Goal: Information Seeking & Learning: Learn about a topic

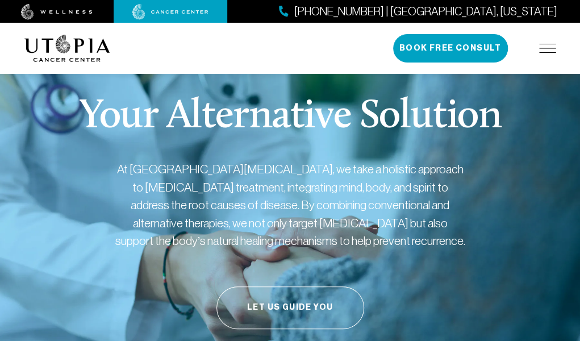
click at [547, 48] on img at bounding box center [547, 48] width 17 height 9
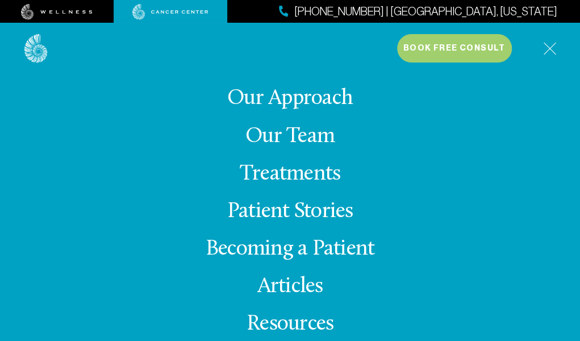
click at [288, 170] on link "Treatments" at bounding box center [290, 174] width 101 height 22
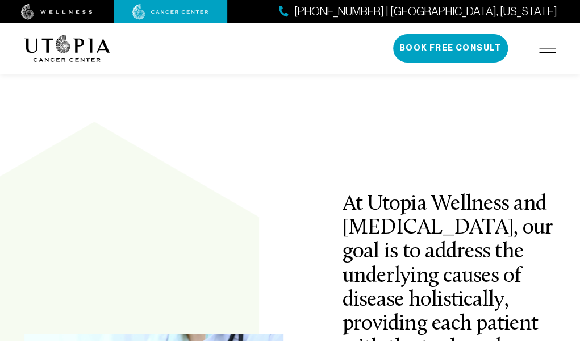
scroll to position [286, 0]
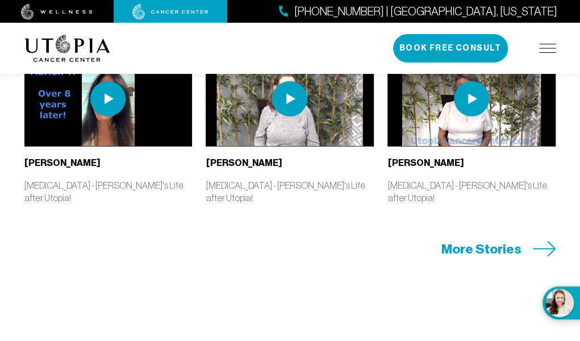
scroll to position [2912, 0]
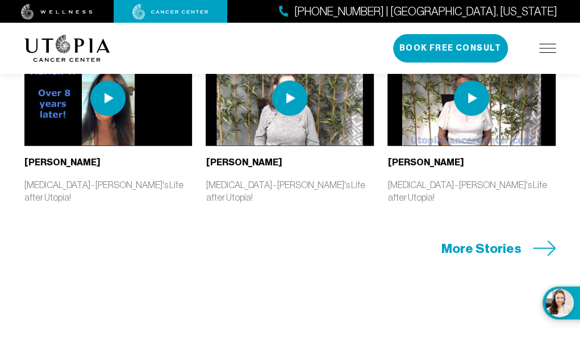
click at [550, 250] on icon at bounding box center [544, 248] width 23 height 16
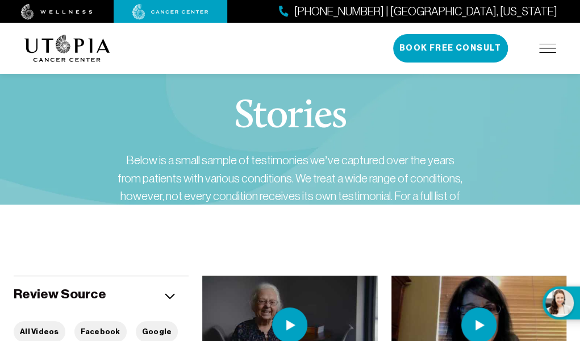
click at [550, 250] on div "Stories Below is a small sample of testimonies we’ve captured over the years fr…" at bounding box center [290, 191] width 532 height 280
